Goal: Task Accomplishment & Management: Manage account settings

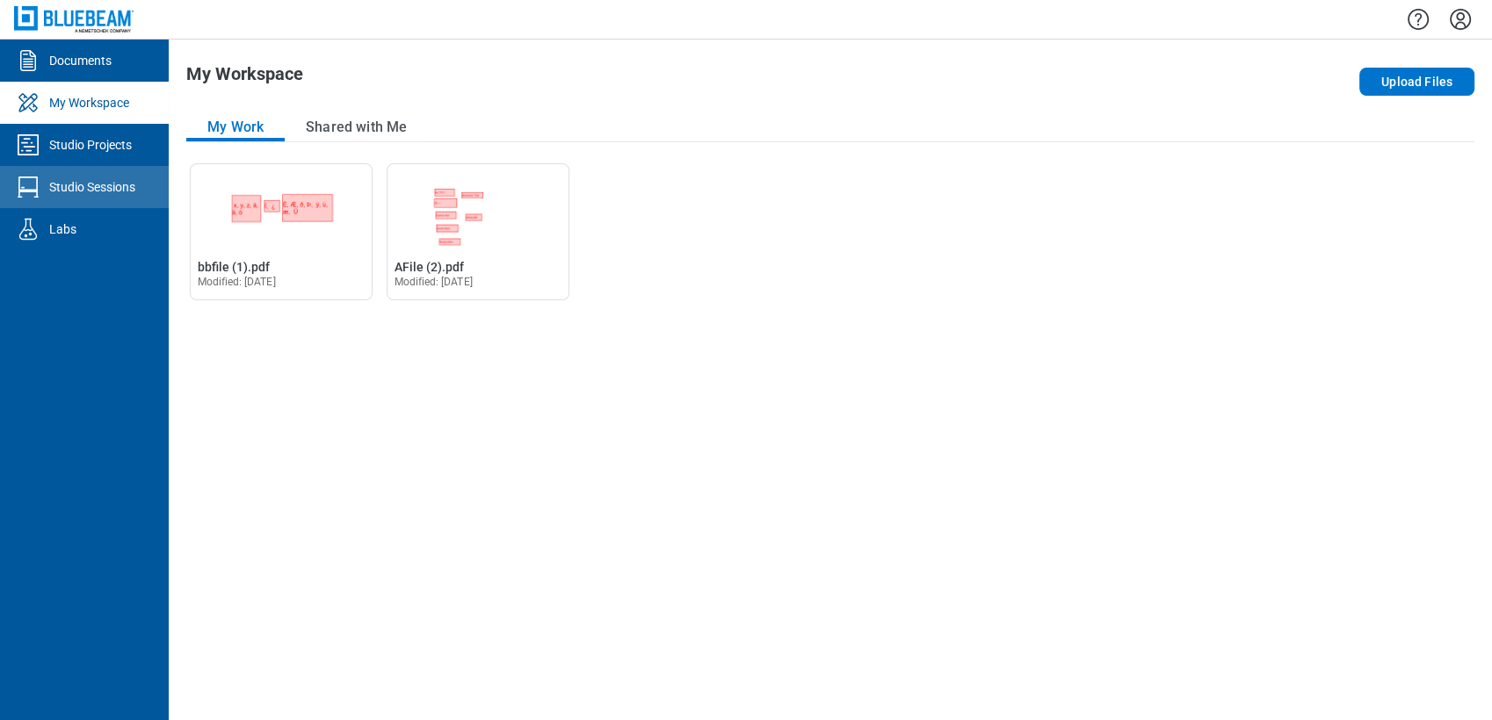
click at [114, 191] on div "Studio Sessions" at bounding box center [92, 187] width 86 height 18
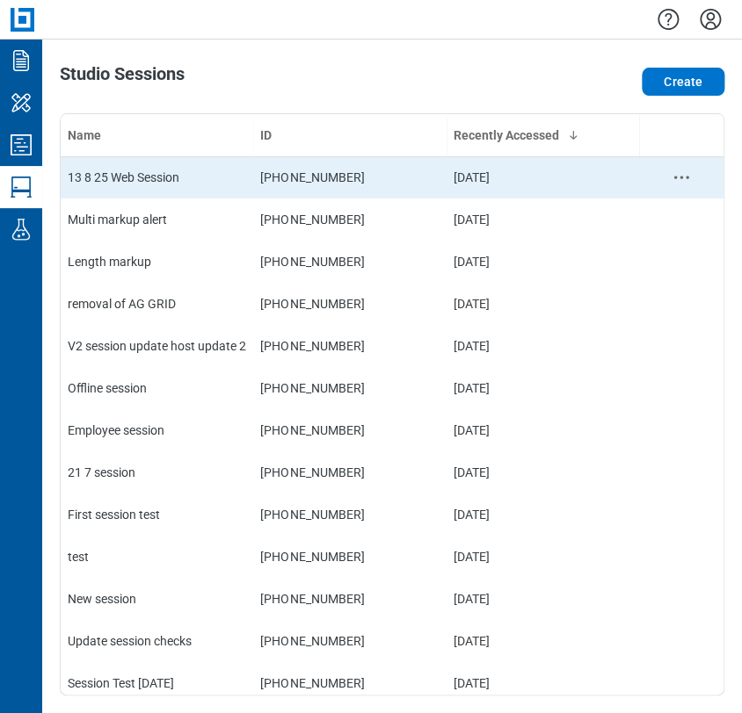
click at [240, 175] on div "13 8 25 Web Session" at bounding box center [157, 178] width 178 height 18
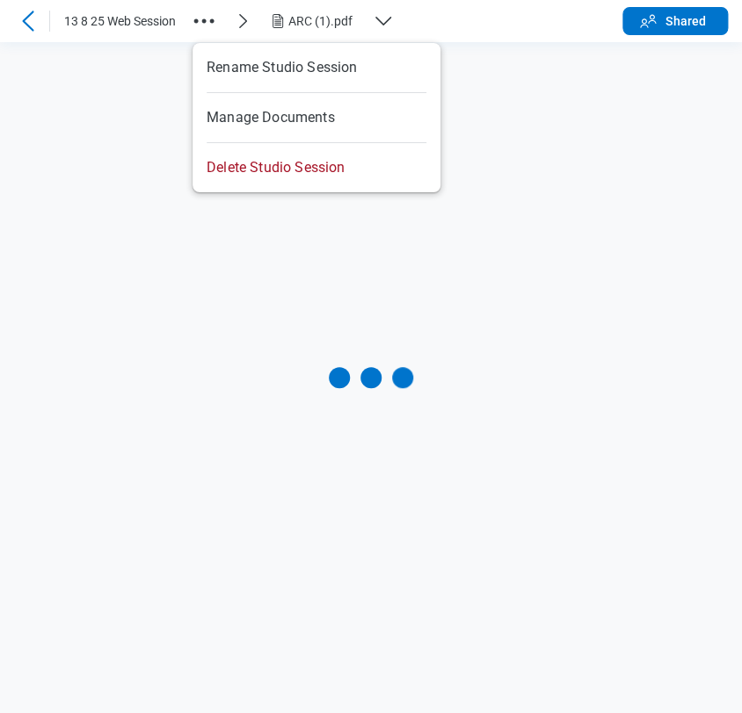
click at [200, 25] on icon "button" at bounding box center [204, 21] width 28 height 28
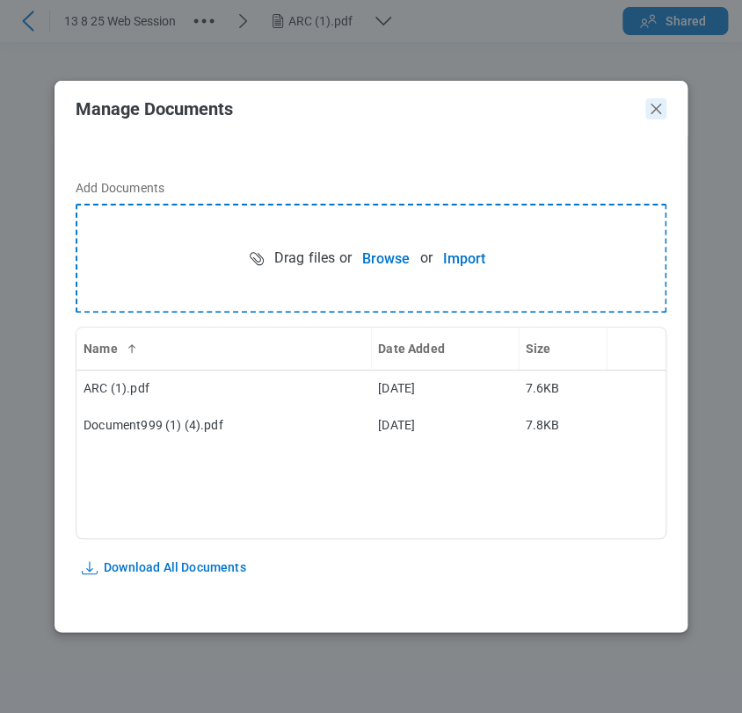
click at [657, 108] on icon "Close" at bounding box center [655, 108] width 21 height 21
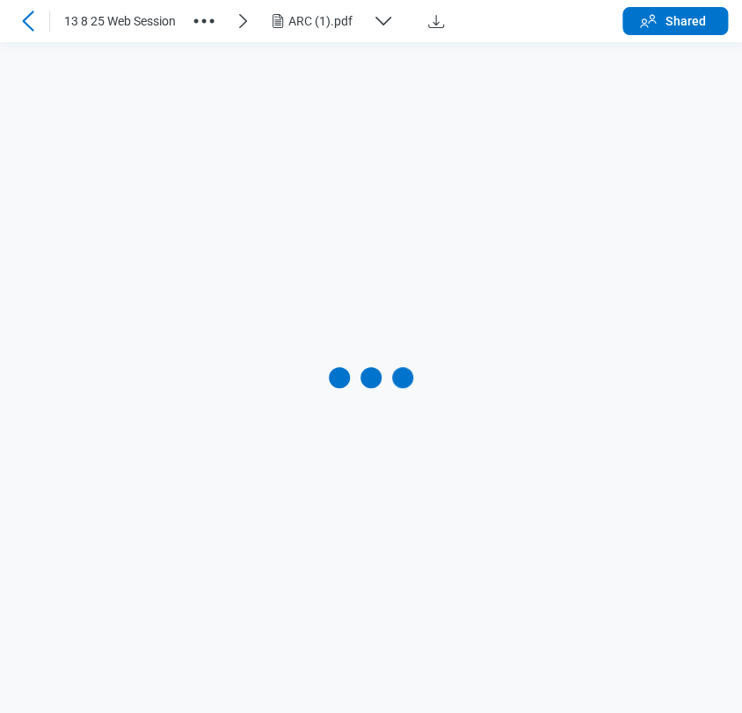
click at [299, 18] on div "ARC (1).pdf" at bounding box center [326, 21] width 77 height 18
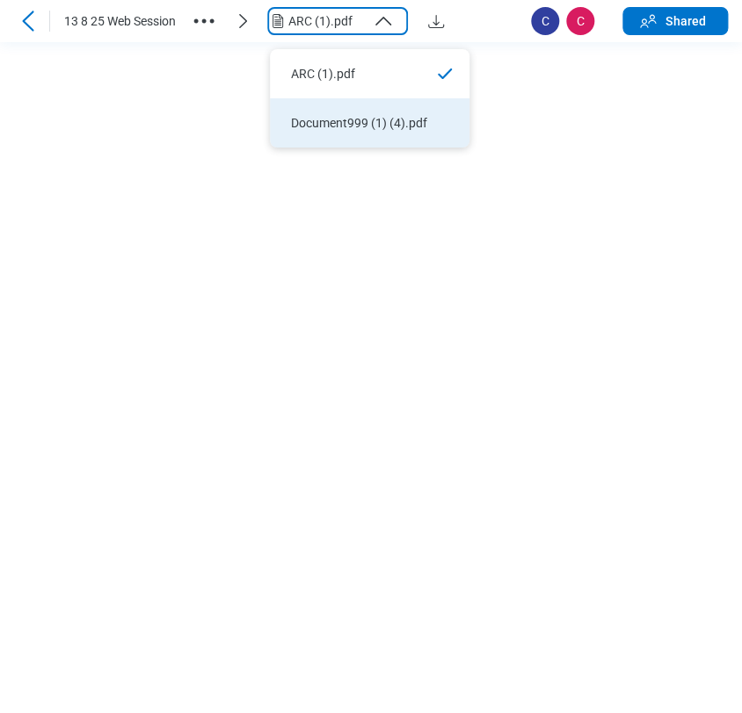
click at [324, 125] on div "Document999 (1) (4).pdf" at bounding box center [359, 123] width 136 height 18
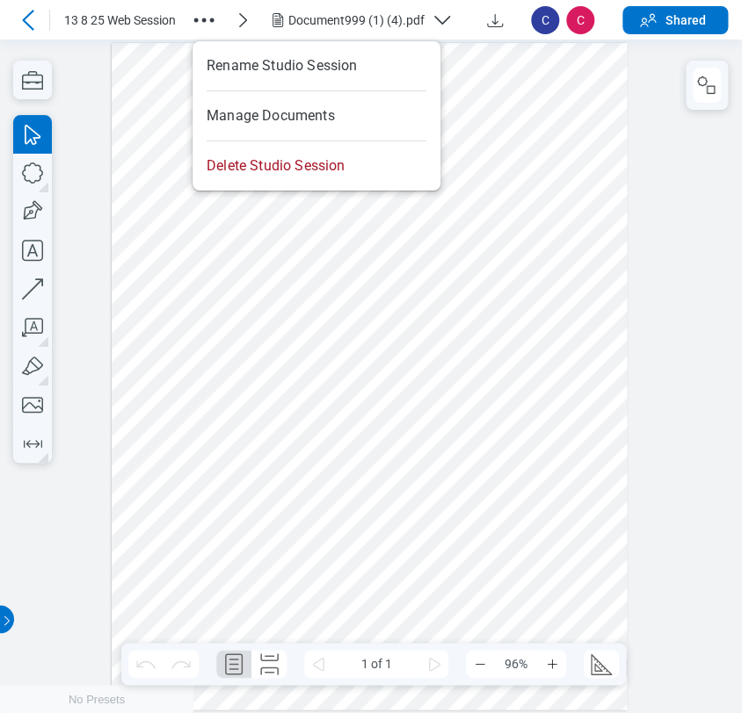
click at [204, 25] on icon "button" at bounding box center [204, 20] width 28 height 28
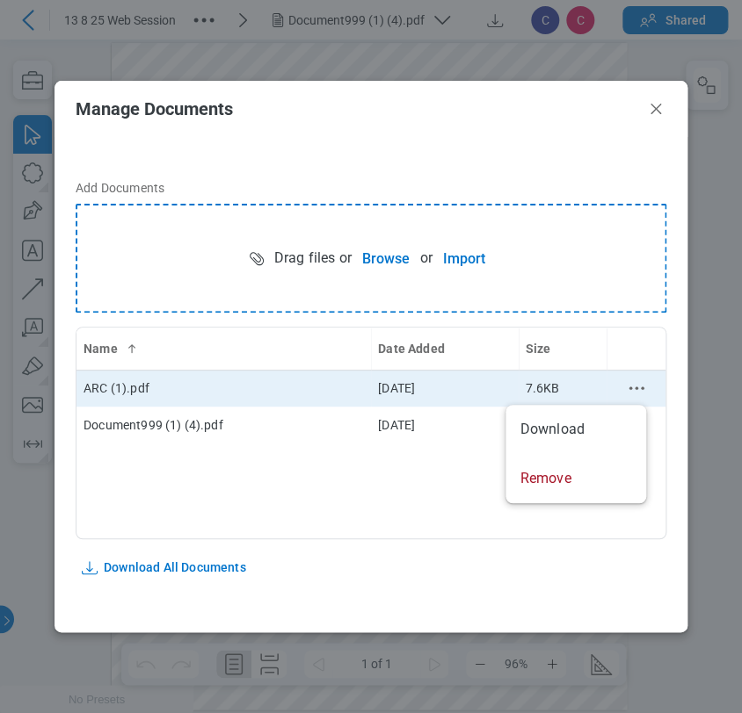
click at [638, 385] on icon "context-menu" at bounding box center [636, 388] width 21 height 21
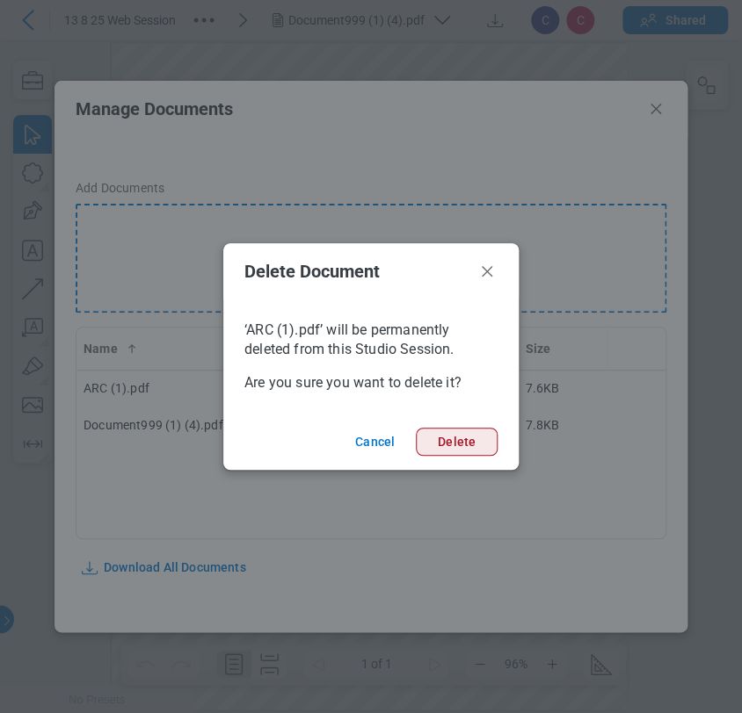
click at [450, 435] on button "Delete" at bounding box center [457, 442] width 82 height 28
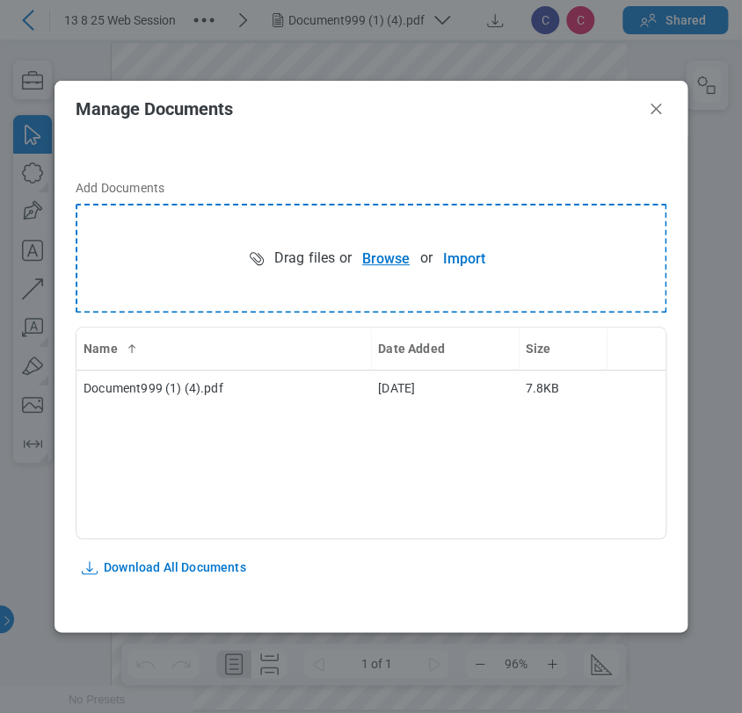
click at [388, 251] on button "Browse" at bounding box center [385, 258] width 69 height 35
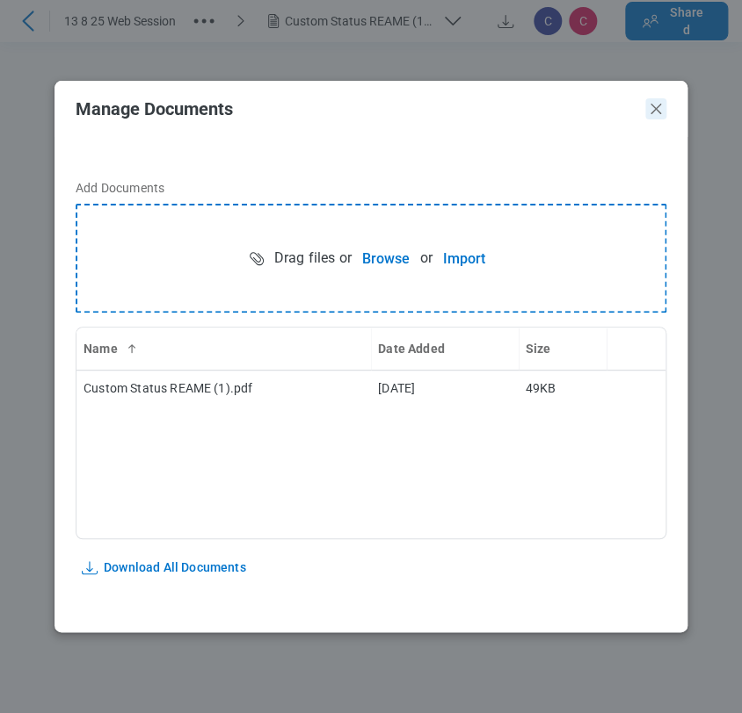
click at [654, 114] on icon "Close" at bounding box center [655, 108] width 21 height 21
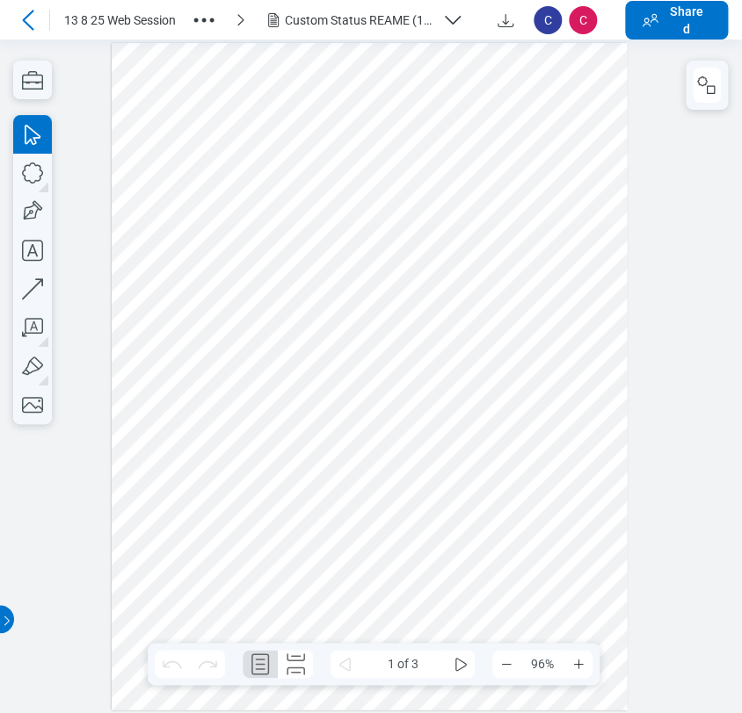
click at [217, 25] on icon "button" at bounding box center [204, 20] width 28 height 28
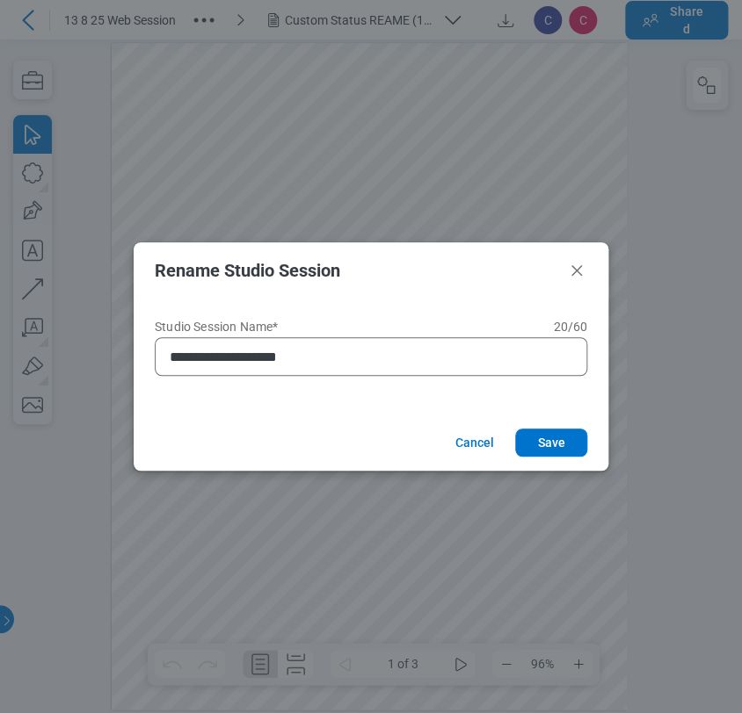
type input "**********"
click at [515, 429] on button "Save" at bounding box center [551, 443] width 72 height 28
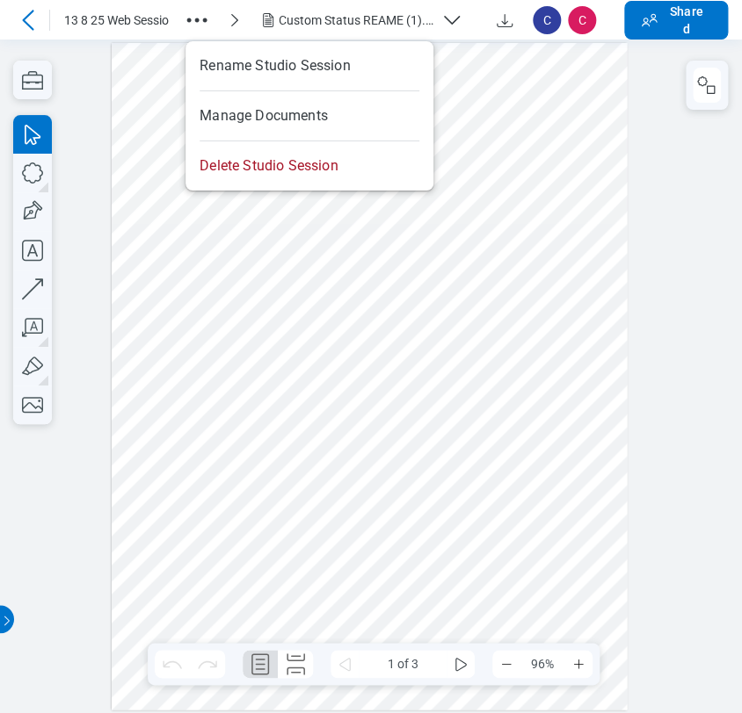
click at [191, 24] on icon "button" at bounding box center [197, 20] width 28 height 28
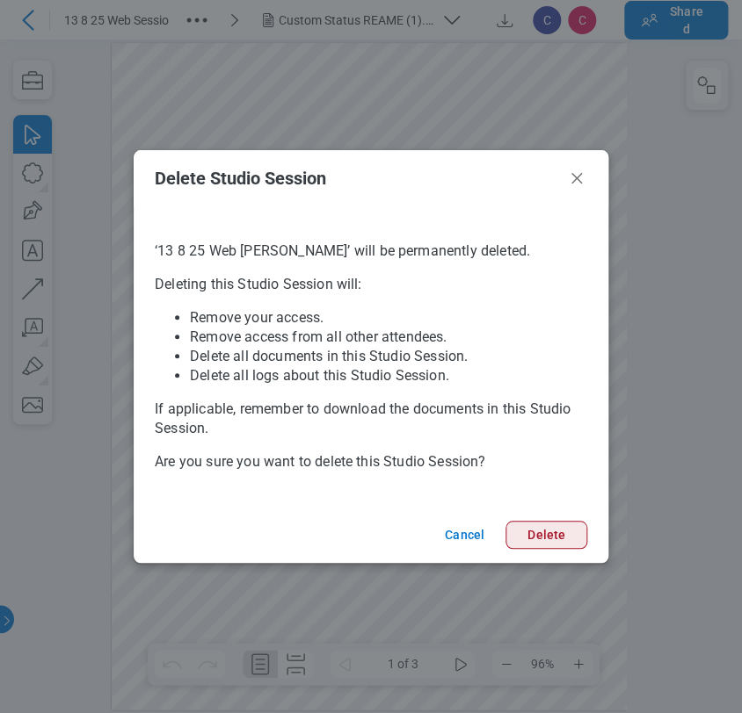
click at [547, 539] on button "Delete" at bounding box center [546, 535] width 82 height 28
